Goal: Information Seeking & Learning: Understand process/instructions

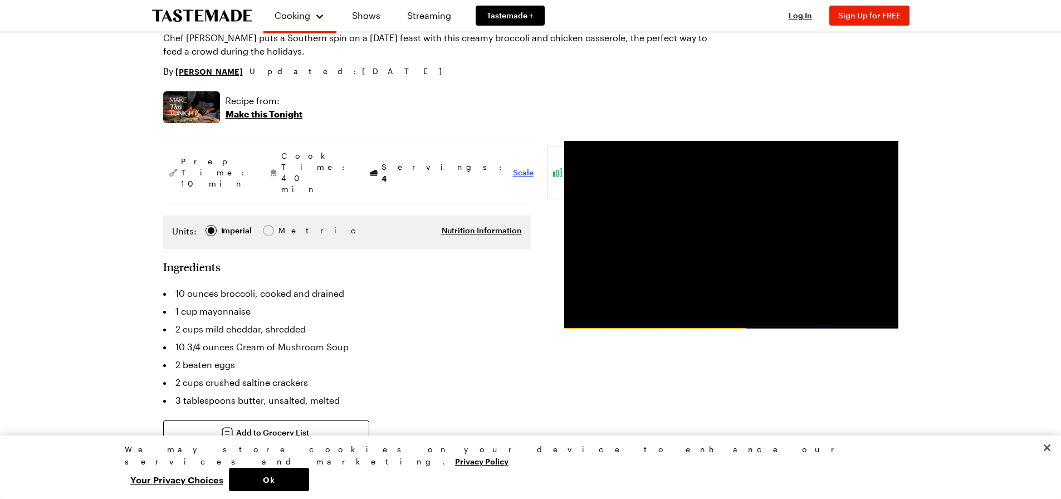
click at [513, 167] on span "Scale" at bounding box center [523, 172] width 21 height 11
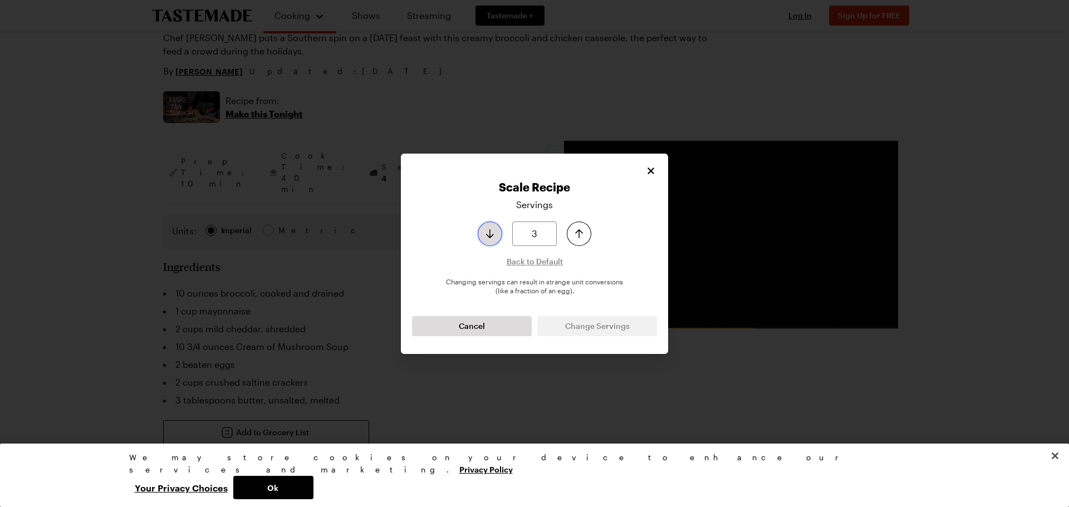
click at [487, 233] on icon "Decrease serving size by one" at bounding box center [489, 233] width 13 height 13
type input "2"
click at [487, 233] on icon "Decrease serving size by one" at bounding box center [489, 233] width 13 height 13
click at [595, 322] on span "Change Servings" at bounding box center [597, 326] width 65 height 11
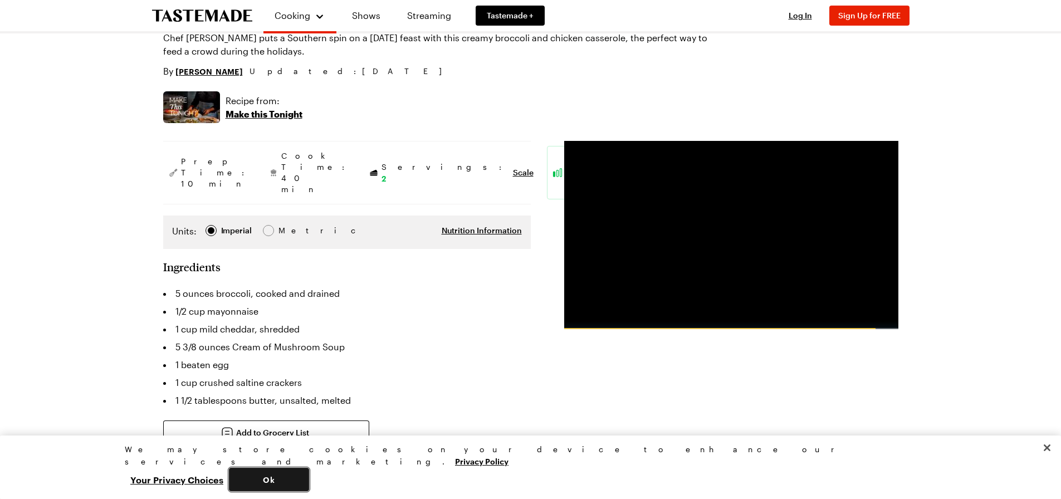
click at [309, 475] on button "Ok" at bounding box center [269, 479] width 80 height 23
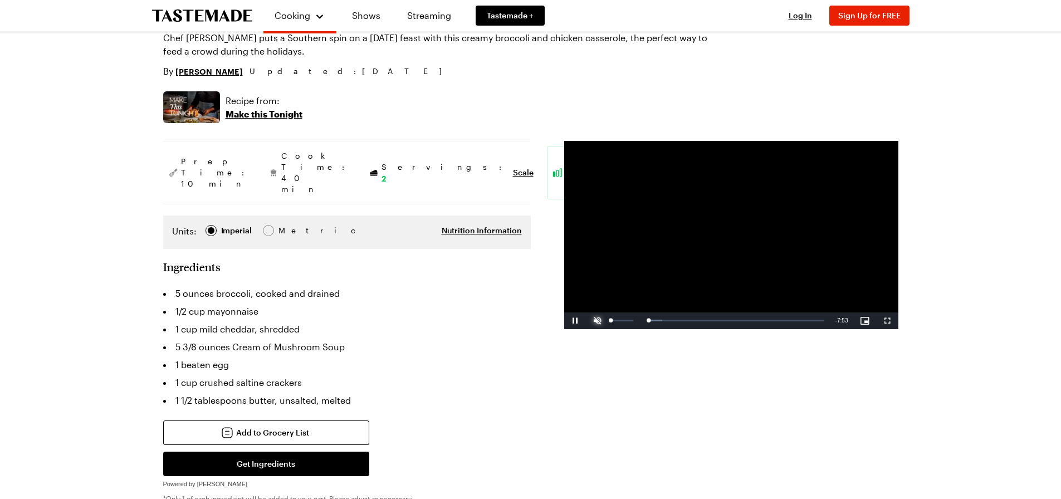
click at [599, 321] on span "Video Player" at bounding box center [598, 321] width 22 height 0
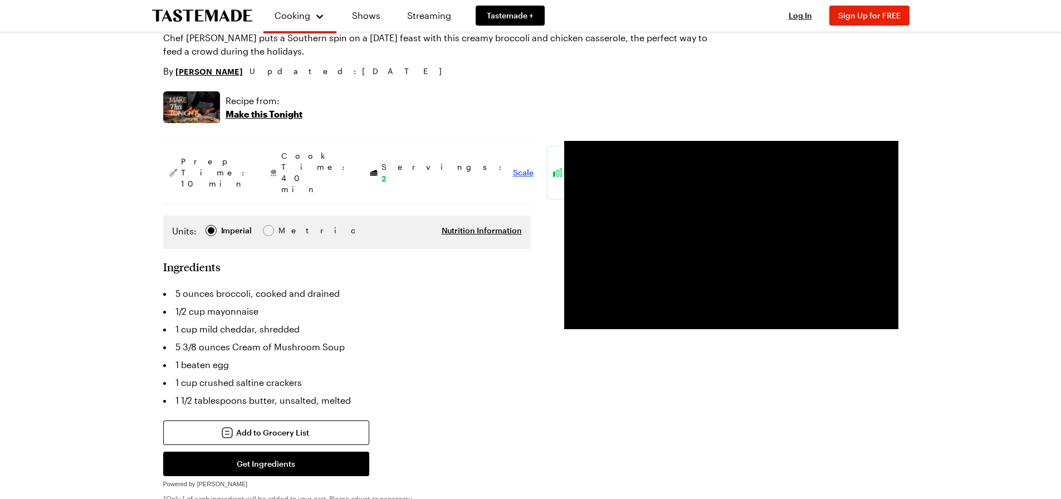
click at [513, 167] on span "Scale" at bounding box center [523, 172] width 21 height 11
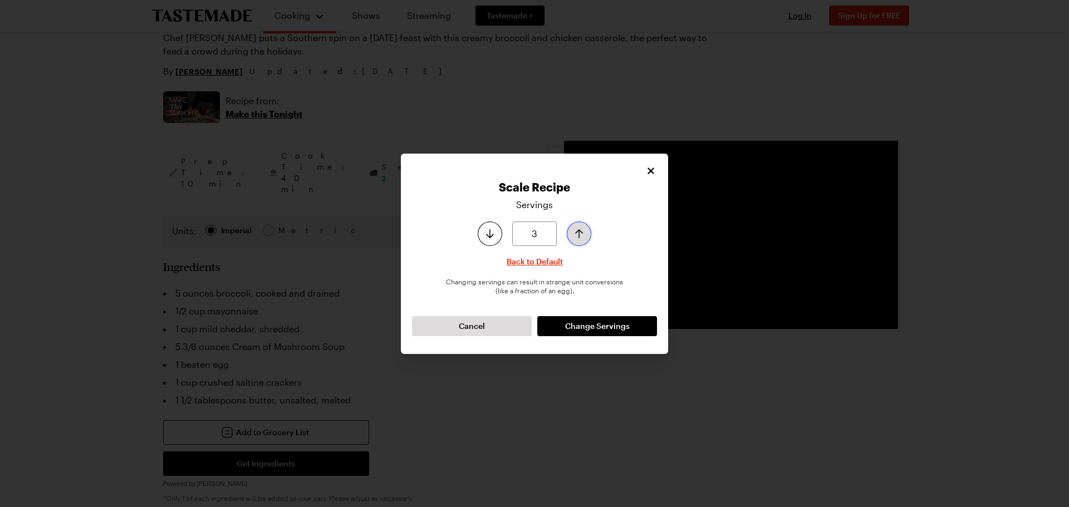
click at [576, 224] on button "Increase serving size by one" at bounding box center [579, 234] width 25 height 25
type input "4"
click at [576, 224] on button "Increase serving size by one" at bounding box center [579, 234] width 25 height 25
click at [594, 324] on span "Change Servings" at bounding box center [597, 326] width 65 height 11
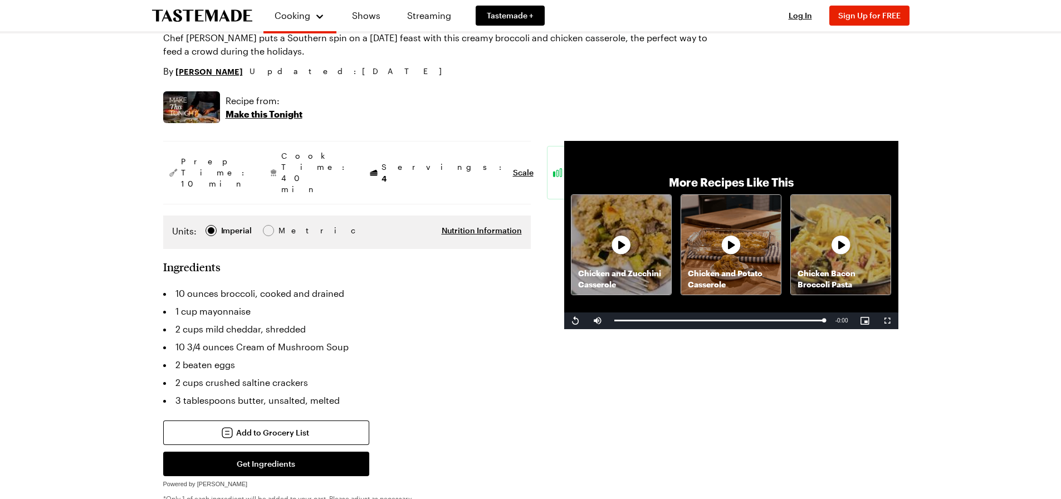
click at [838, 248] on icon at bounding box center [841, 245] width 22 height 22
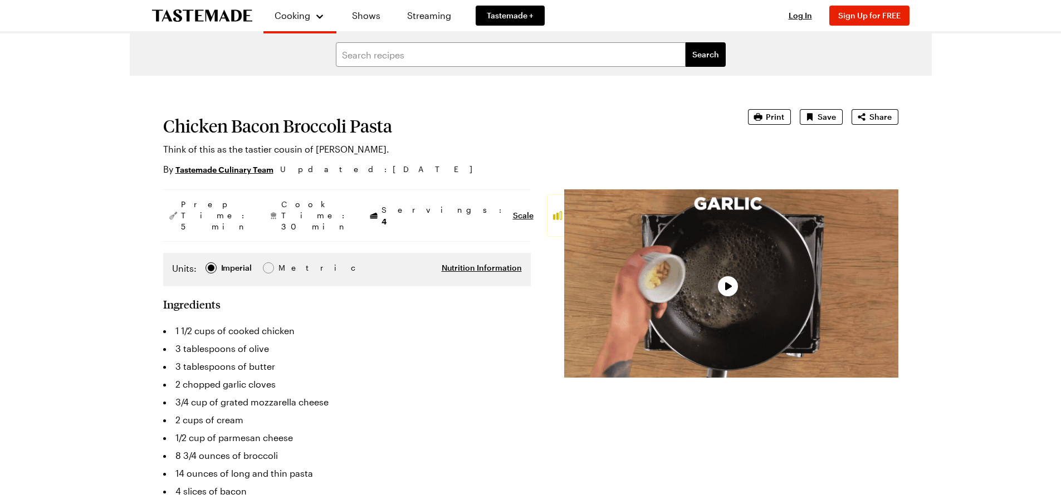
click at [746, 284] on div "Video Player" at bounding box center [731, 283] width 334 height 188
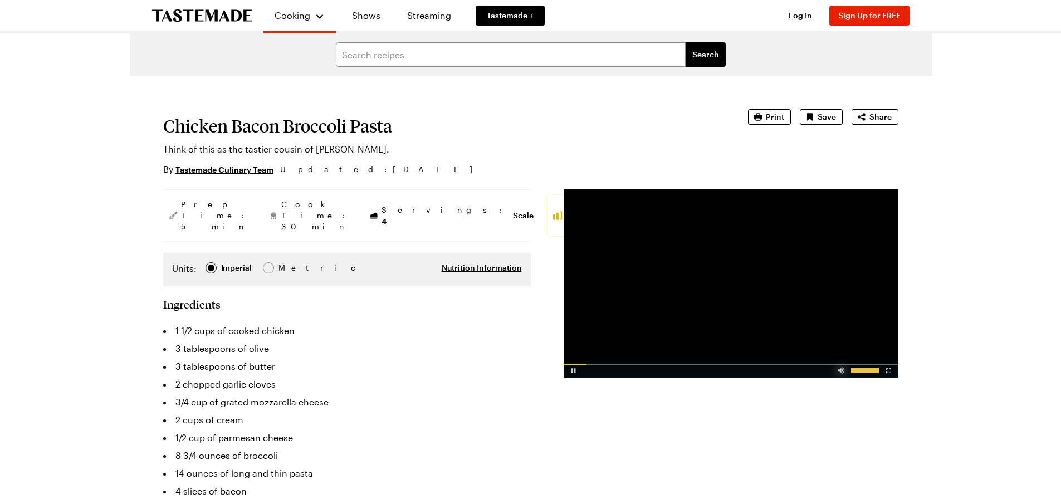
click at [837, 368] on div "Video Player" at bounding box center [841, 368] width 19 height 11
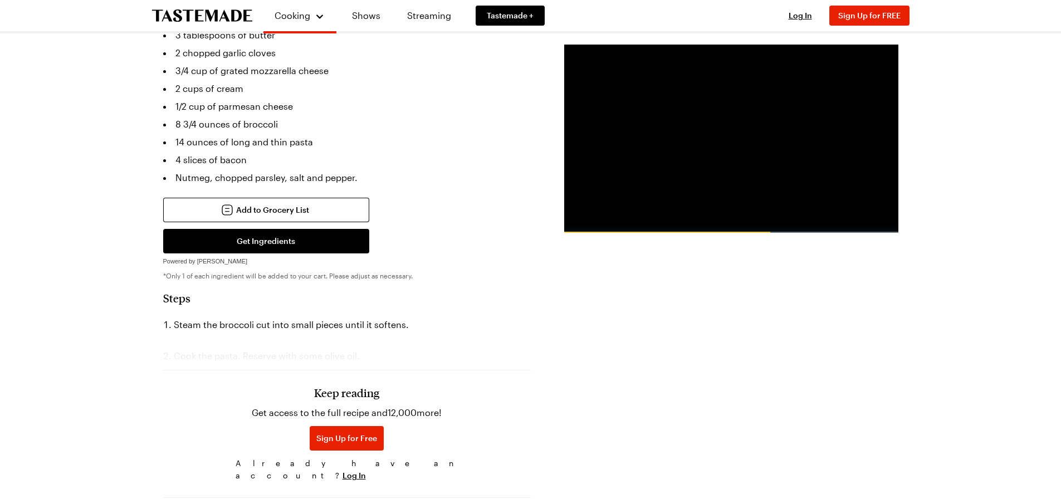
scroll to position [334, 0]
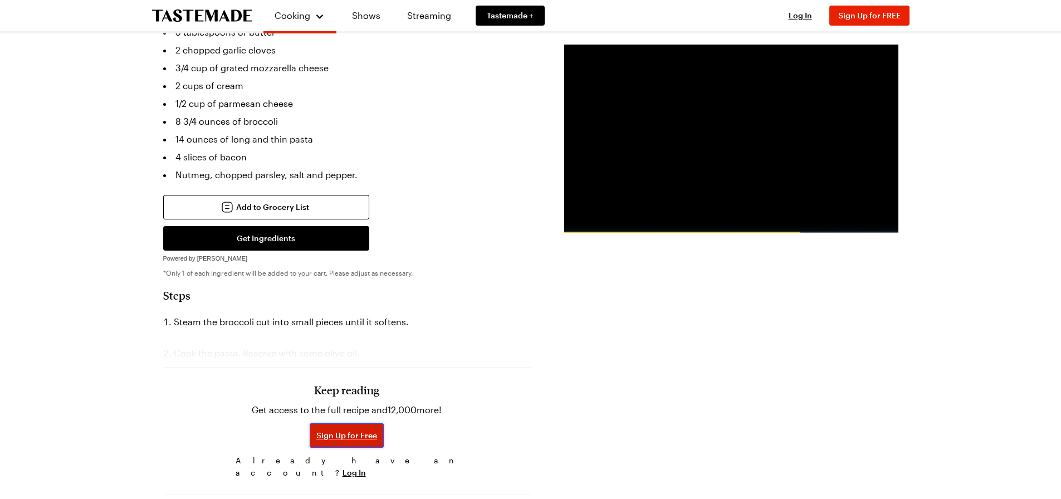
click at [360, 430] on span "Sign Up for Free" at bounding box center [346, 435] width 61 height 11
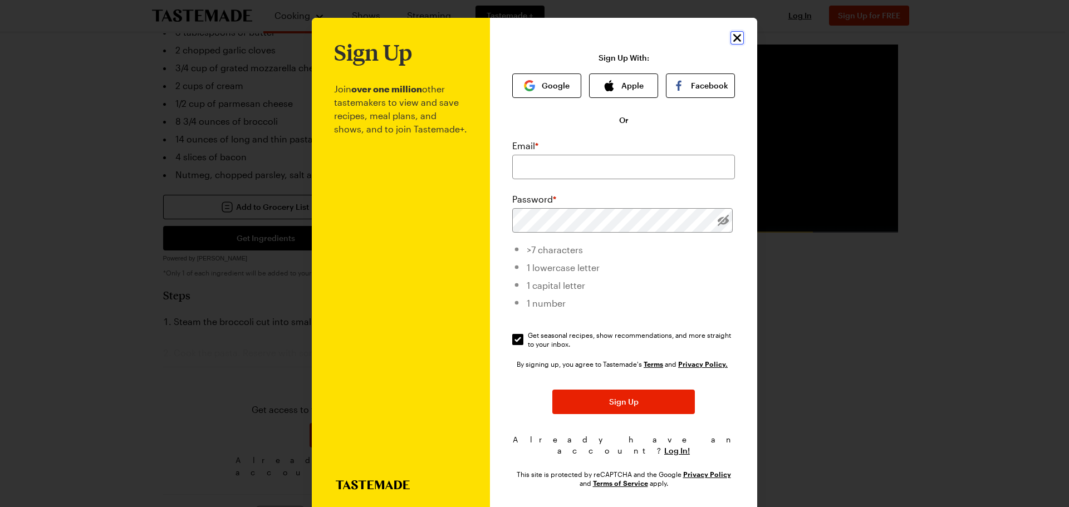
click at [731, 36] on icon "Close" at bounding box center [737, 37] width 13 height 13
